Goal: Task Accomplishment & Management: Complete application form

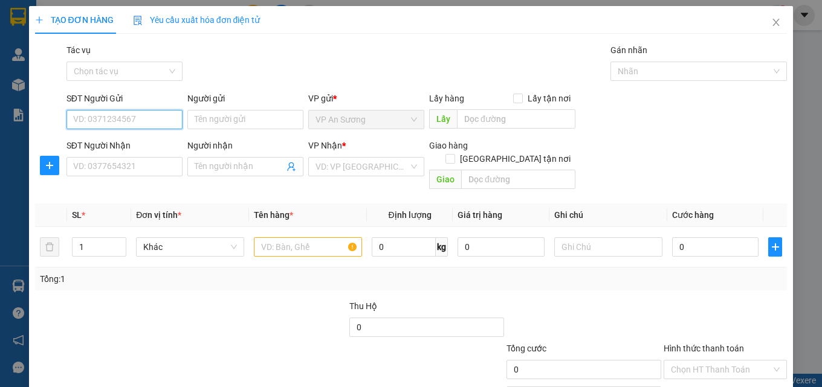
click at [150, 120] on input "SĐT Người Gửi" at bounding box center [124, 119] width 116 height 19
click at [134, 123] on input "SĐT Người Gửi" at bounding box center [124, 119] width 116 height 19
click at [134, 144] on div "0976662265" at bounding box center [123, 143] width 100 height 13
type input "0976662265"
type input "VP Q12"
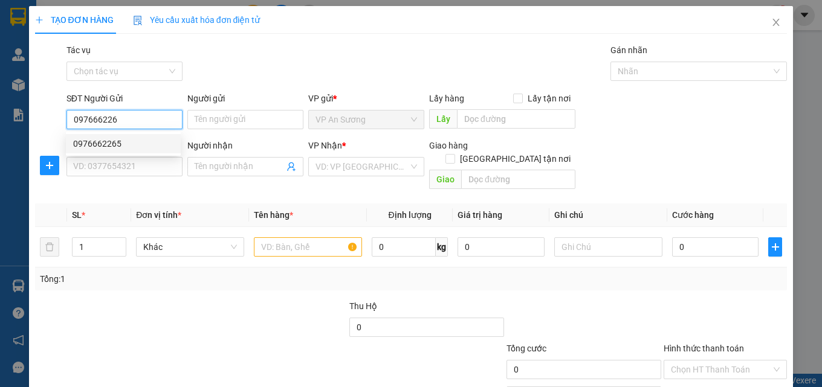
type input "0942419456"
type input "300.000"
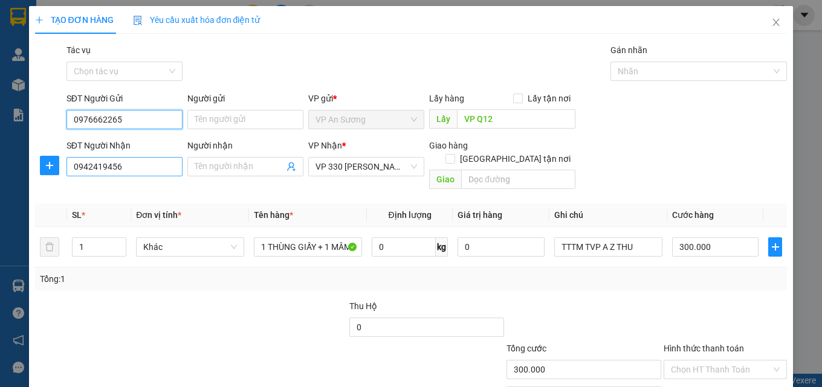
type input "0976662265"
click at [138, 164] on input "0942419456" at bounding box center [124, 166] width 116 height 19
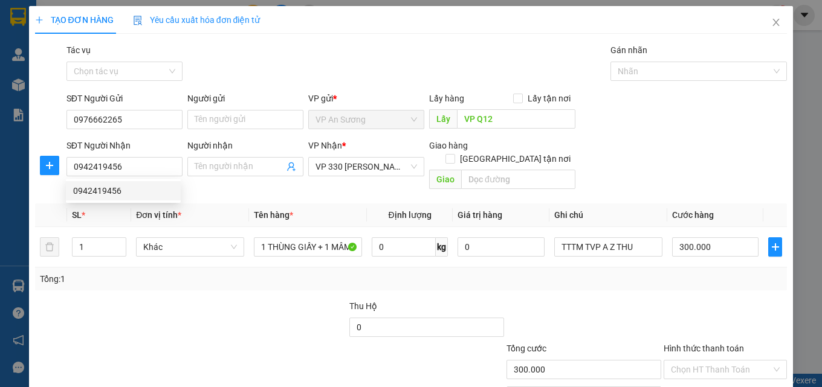
drag, startPoint x: 271, startPoint y: 353, endPoint x: 293, endPoint y: 332, distance: 29.9
click at [278, 342] on div at bounding box center [317, 363] width 126 height 42
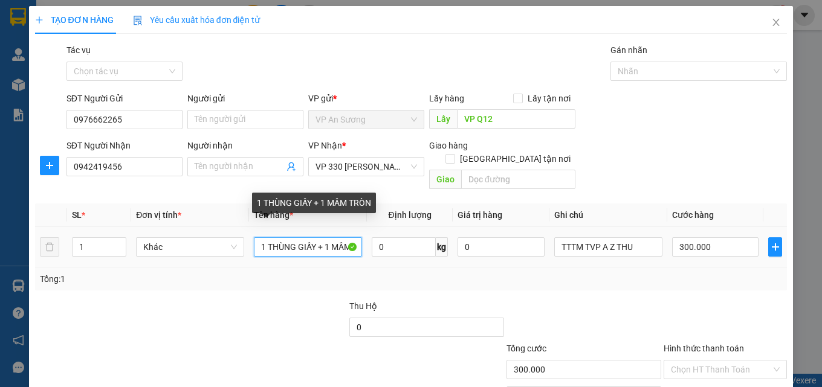
click at [344, 238] on input "1 THÙNG GIẤY + 1 MÂM TRÒN" at bounding box center [308, 247] width 108 height 19
click at [314, 238] on input "M TRÒN" at bounding box center [308, 247] width 108 height 19
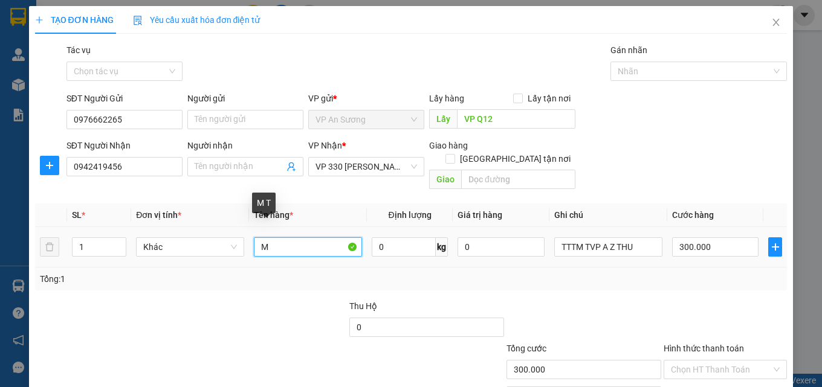
type input "M"
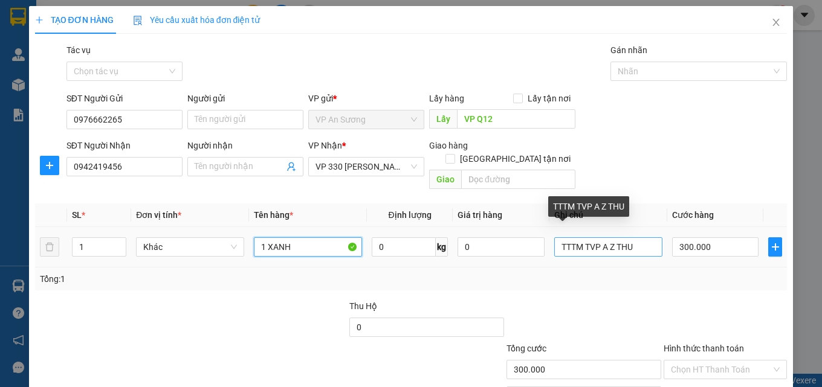
type input "1 XANH"
click at [645, 238] on input "TTTM TVP A Z THU" at bounding box center [608, 247] width 108 height 19
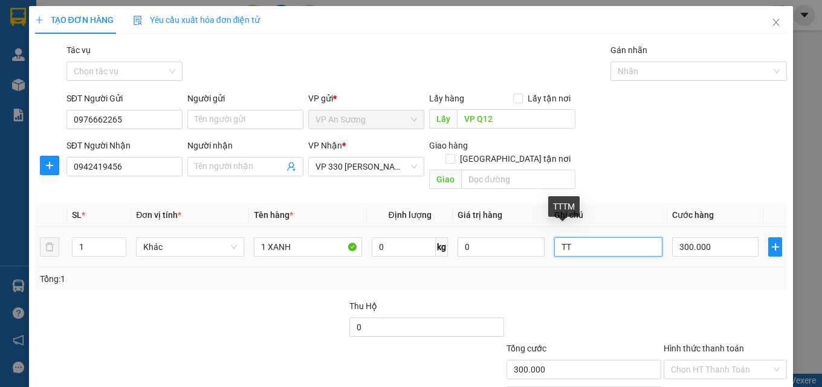
type input "T"
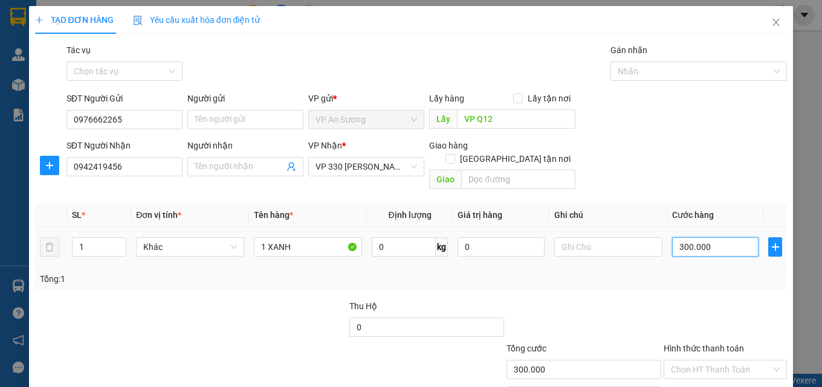
click at [717, 238] on input "300.000" at bounding box center [715, 247] width 87 height 19
type input "0"
type input "1"
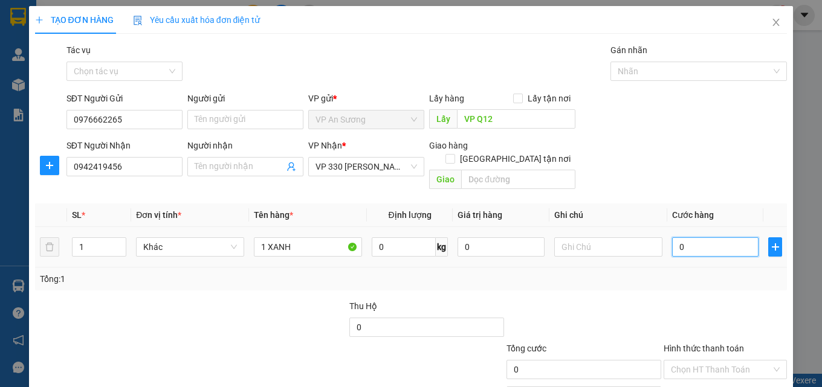
type input "1"
type input "01"
type input "10"
type input "010"
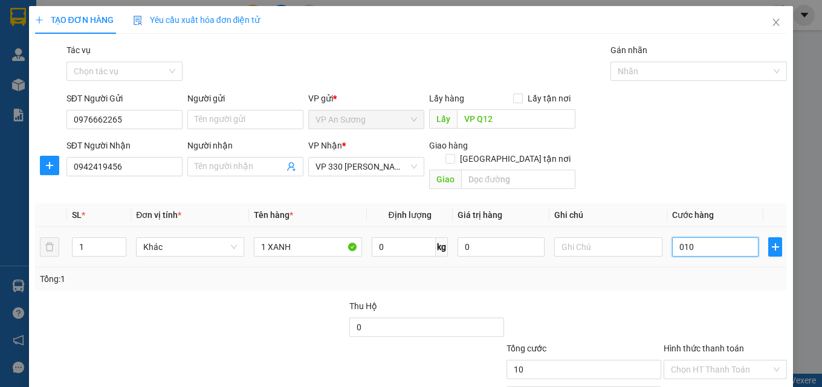
type input "100"
type input "0.100"
type input "100.000"
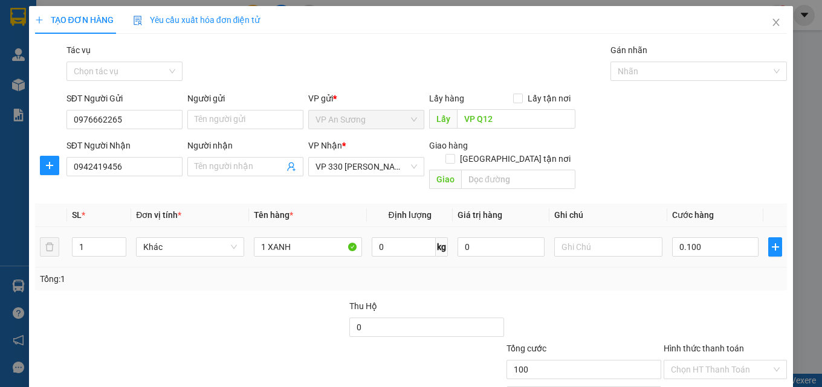
type input "100.000"
click at [689, 306] on div at bounding box center [726, 321] width 126 height 42
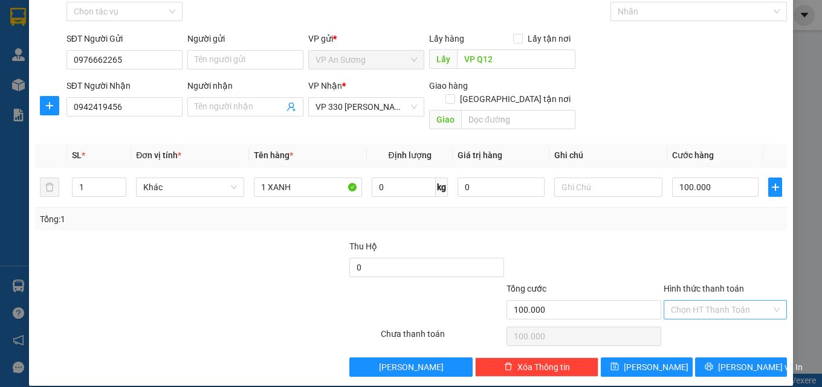
click at [716, 301] on input "Hình thức thanh toán" at bounding box center [721, 310] width 100 height 18
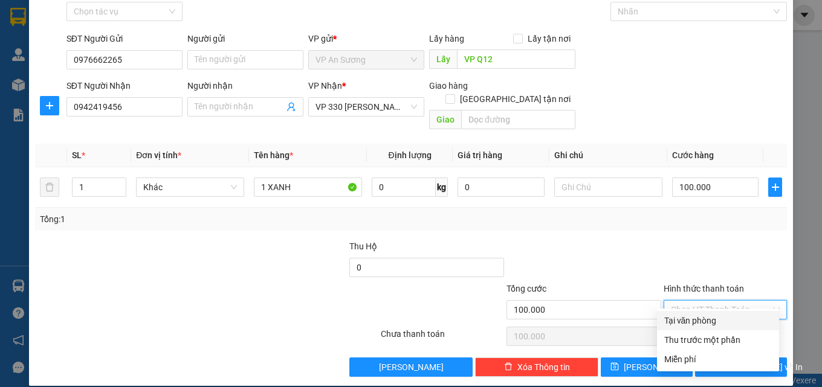
click at [693, 320] on div "Tại văn phòng" at bounding box center [718, 320] width 108 height 13
type input "0"
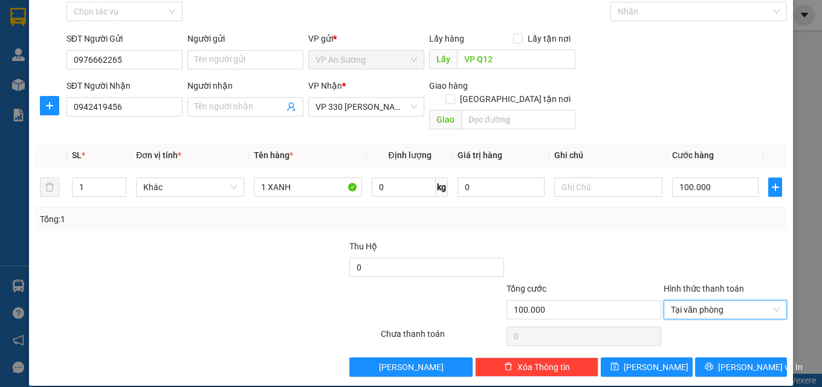
click at [670, 242] on div at bounding box center [726, 261] width 126 height 42
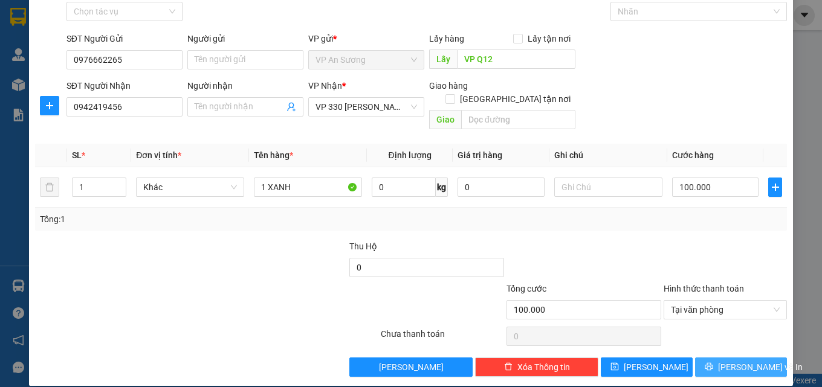
click at [731, 361] on span "[PERSON_NAME] và In" at bounding box center [760, 367] width 85 height 13
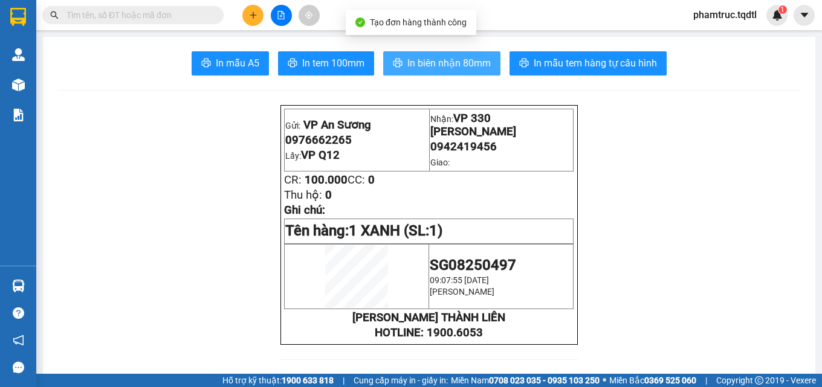
click at [468, 65] on span "In biên nhận 80mm" at bounding box center [448, 63] width 83 height 15
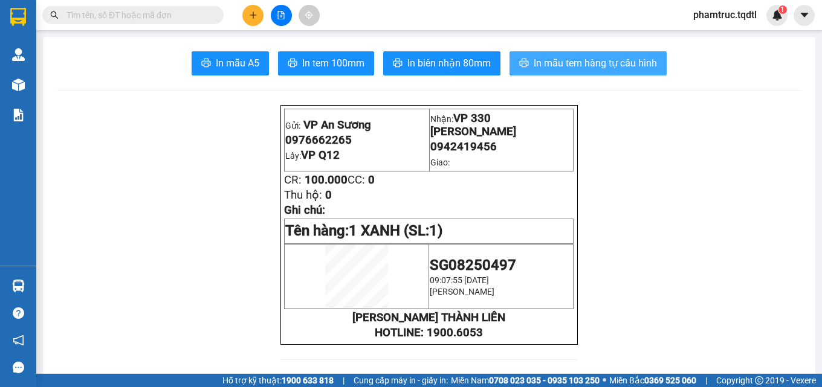
click at [614, 62] on span "In mẫu tem hàng tự cấu hình" at bounding box center [595, 63] width 123 height 15
